Goal: Task Accomplishment & Management: Use online tool/utility

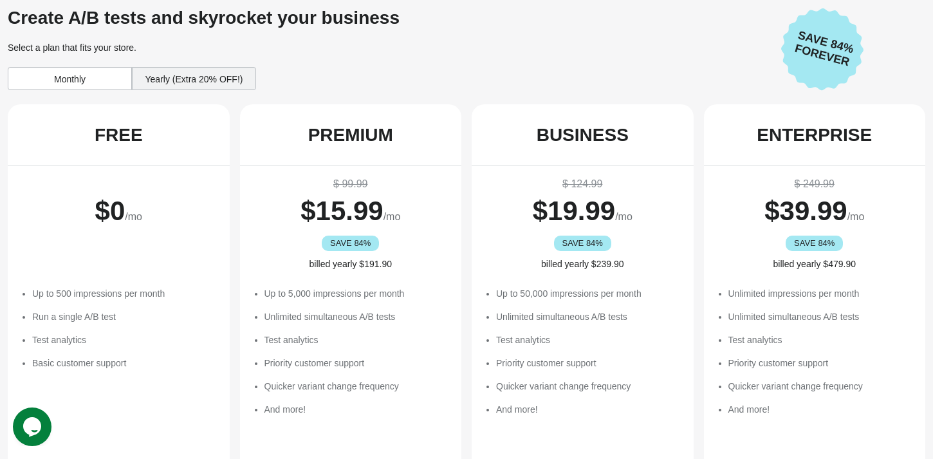
scroll to position [283, 0]
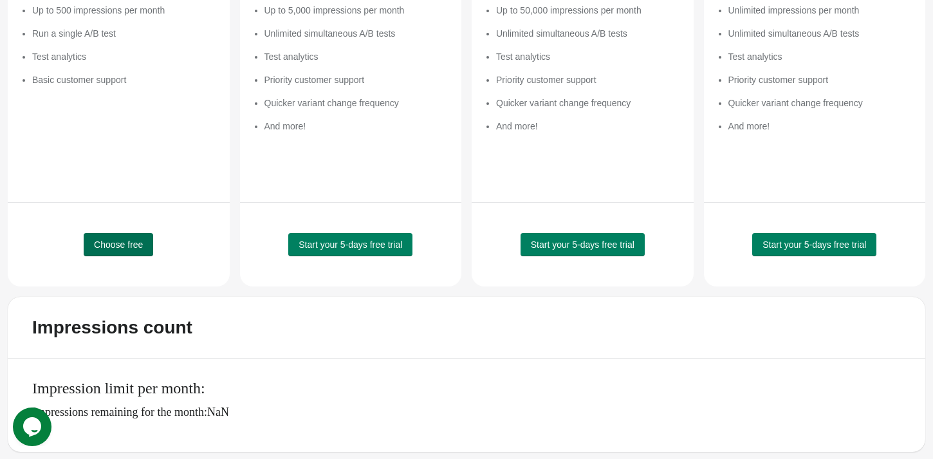
click at [122, 245] on span "Choose free" at bounding box center [118, 244] width 49 height 10
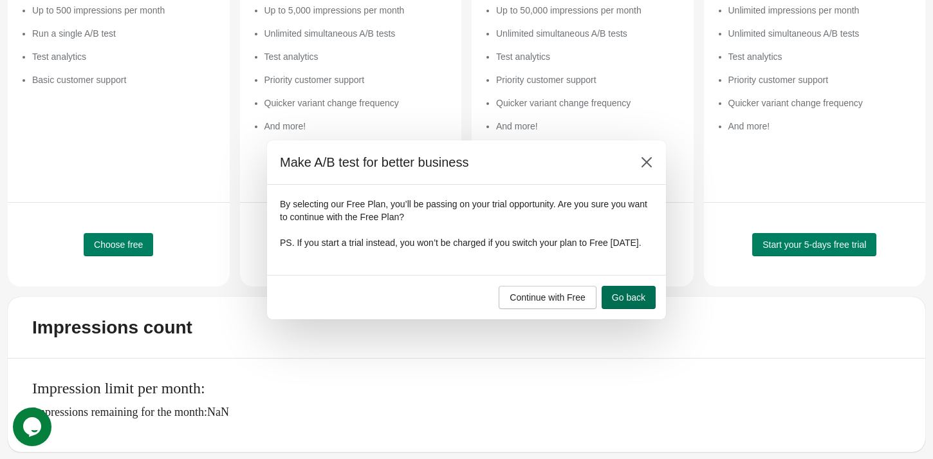
click at [623, 302] on span "Go back" at bounding box center [628, 297] width 33 height 10
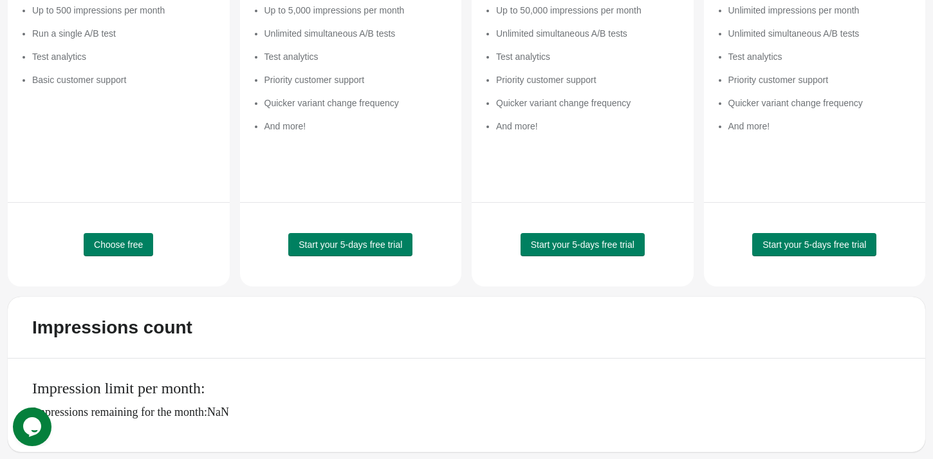
click at [139, 225] on div "Choose free" at bounding box center [118, 244] width 189 height 51
click at [133, 250] on button "Choose free" at bounding box center [118, 244] width 69 height 23
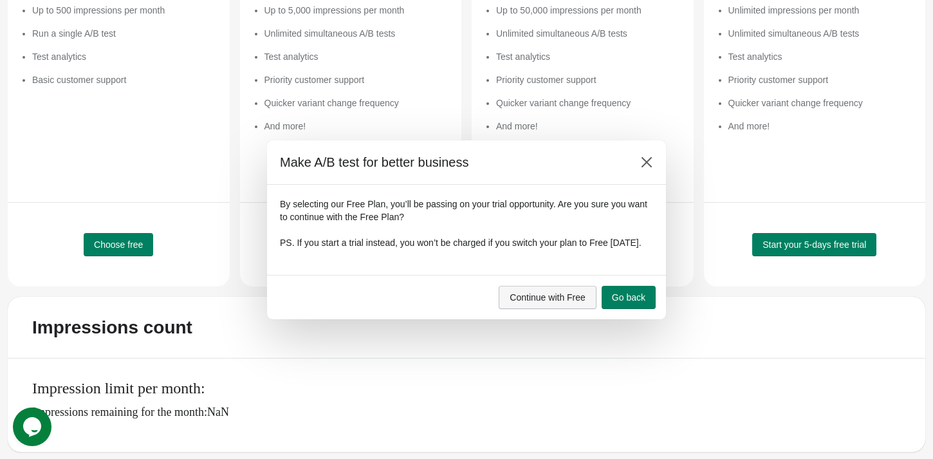
click at [541, 302] on span "Continue with Free" at bounding box center [548, 297] width 76 height 10
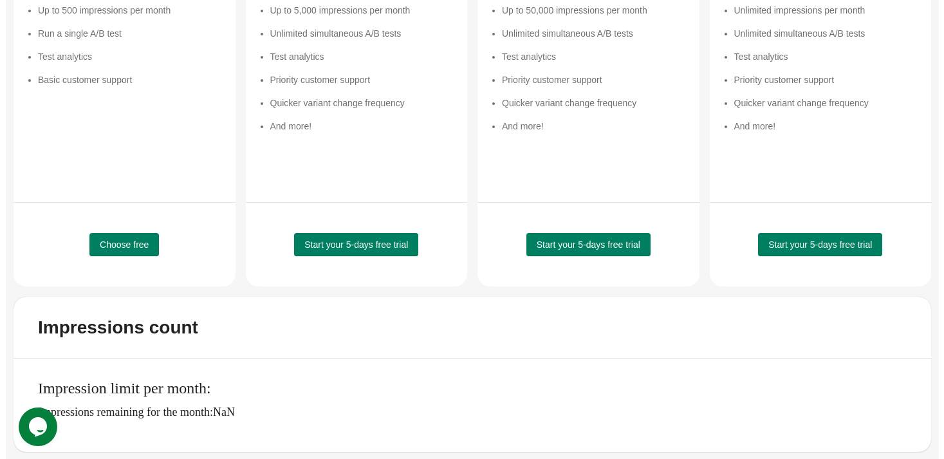
scroll to position [0, 0]
